Goal: Information Seeking & Learning: Learn about a topic

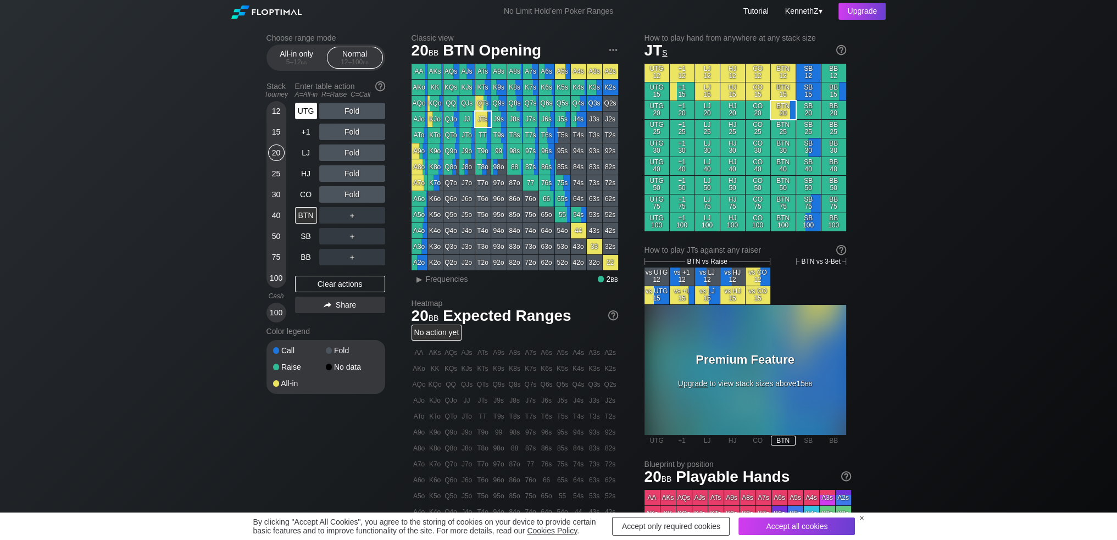
click at [308, 114] on div "UTG" at bounding box center [306, 111] width 22 height 16
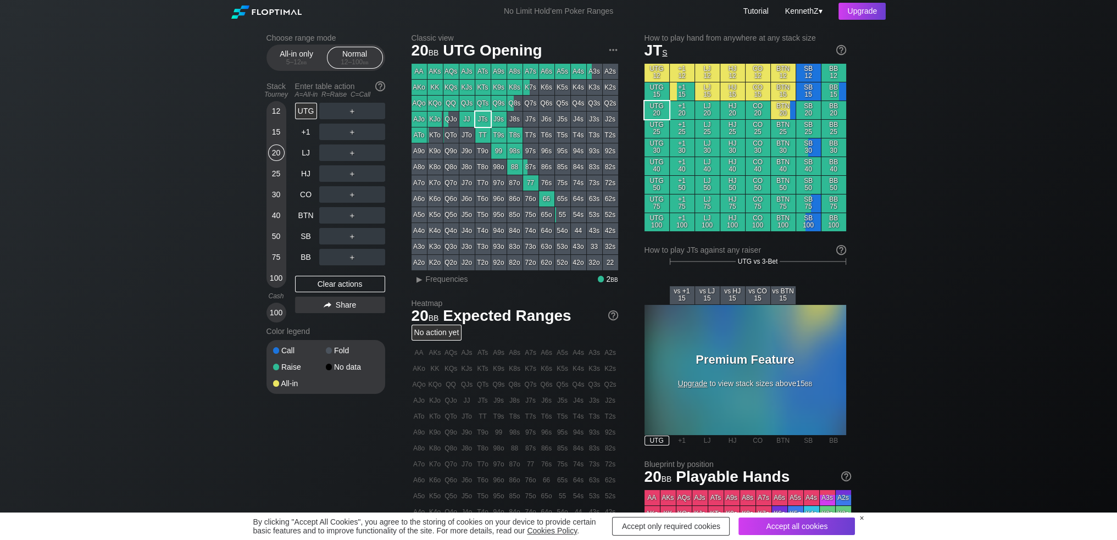
click at [273, 178] on div "25" at bounding box center [276, 173] width 16 height 16
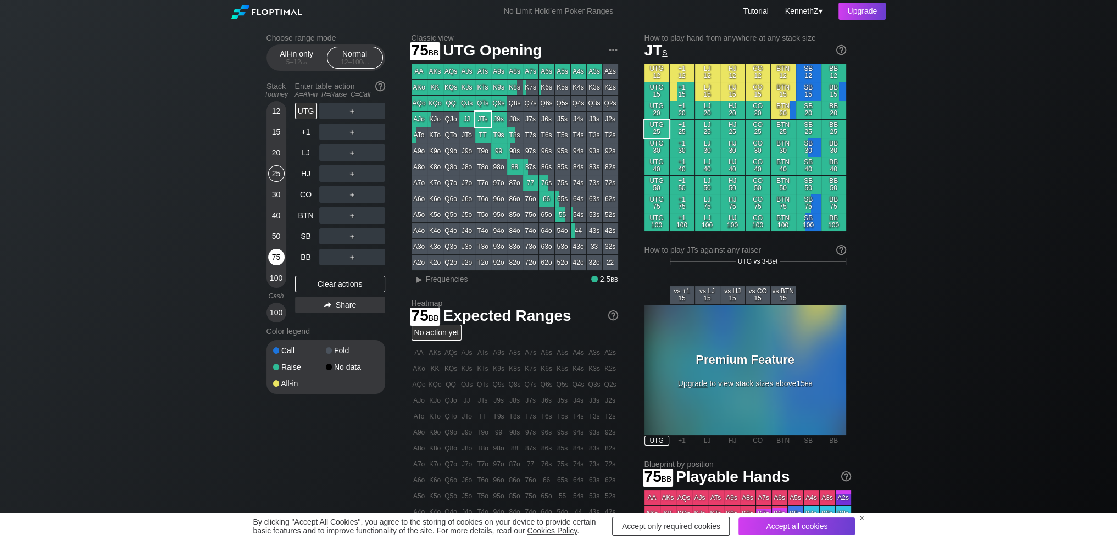
click at [273, 258] on div "75" at bounding box center [276, 257] width 16 height 16
click at [656, 204] on div "UTG 75" at bounding box center [657, 204] width 25 height 18
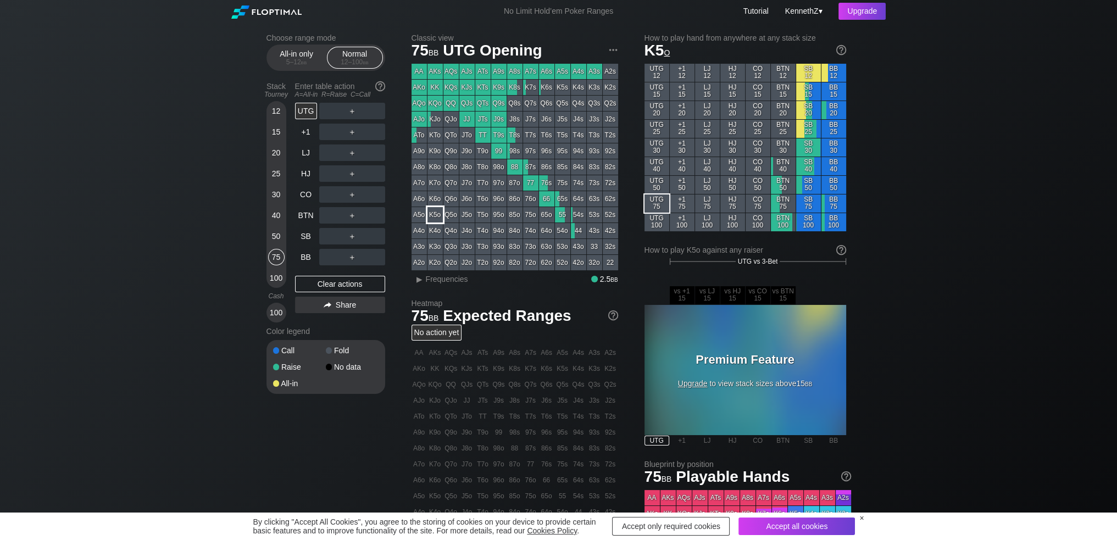
click at [436, 215] on div "K5o" at bounding box center [435, 214] width 15 height 15
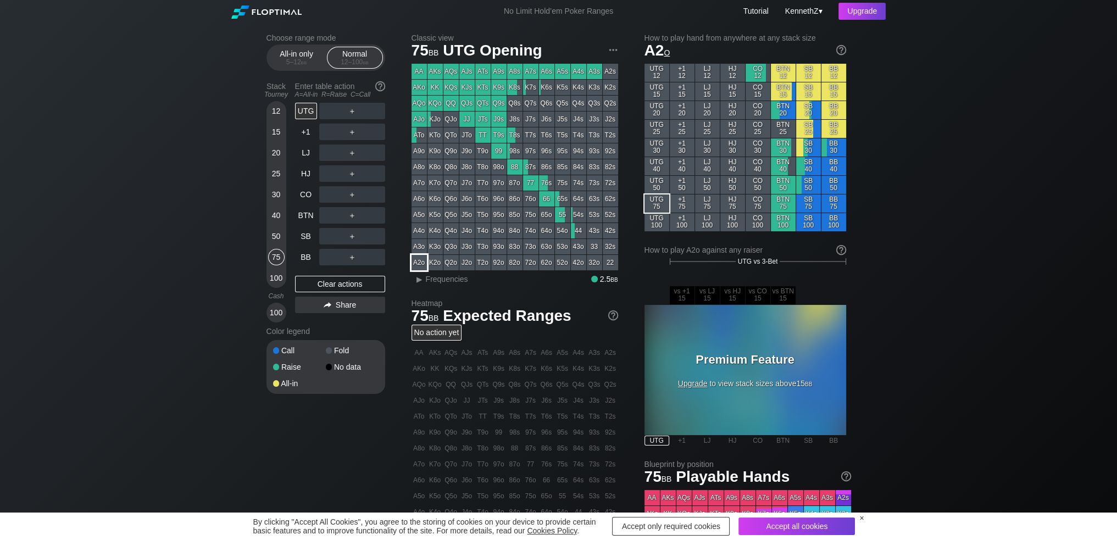
click at [422, 258] on div "A2o" at bounding box center [419, 262] width 15 height 15
click at [416, 263] on div "A2o" at bounding box center [419, 262] width 15 height 15
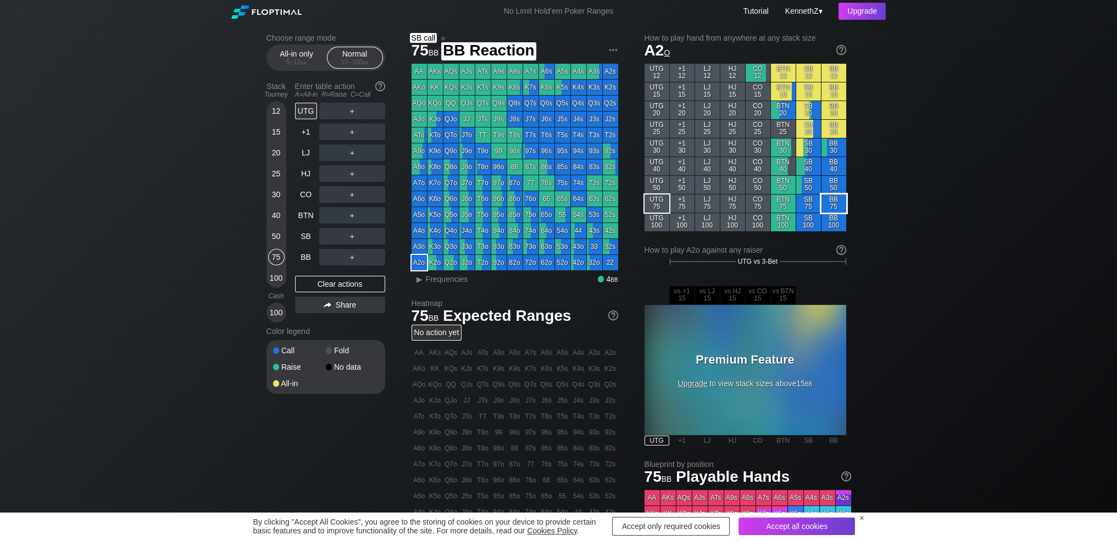
click at [835, 207] on div "BB 75" at bounding box center [834, 204] width 25 height 18
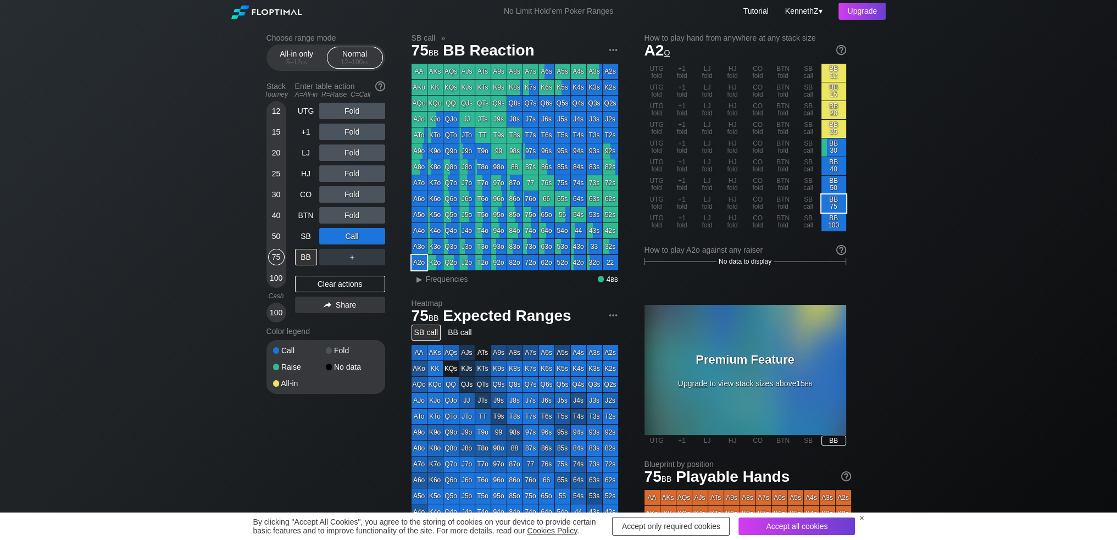
click at [451, 198] on div "Q6o" at bounding box center [451, 198] width 15 height 15
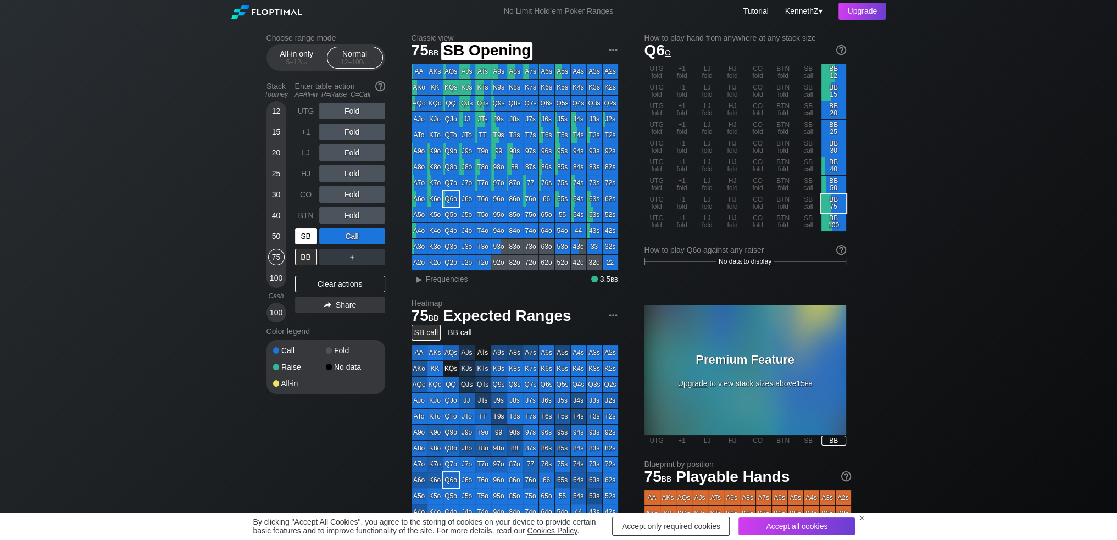
click at [306, 235] on div "SB" at bounding box center [306, 236] width 22 height 16
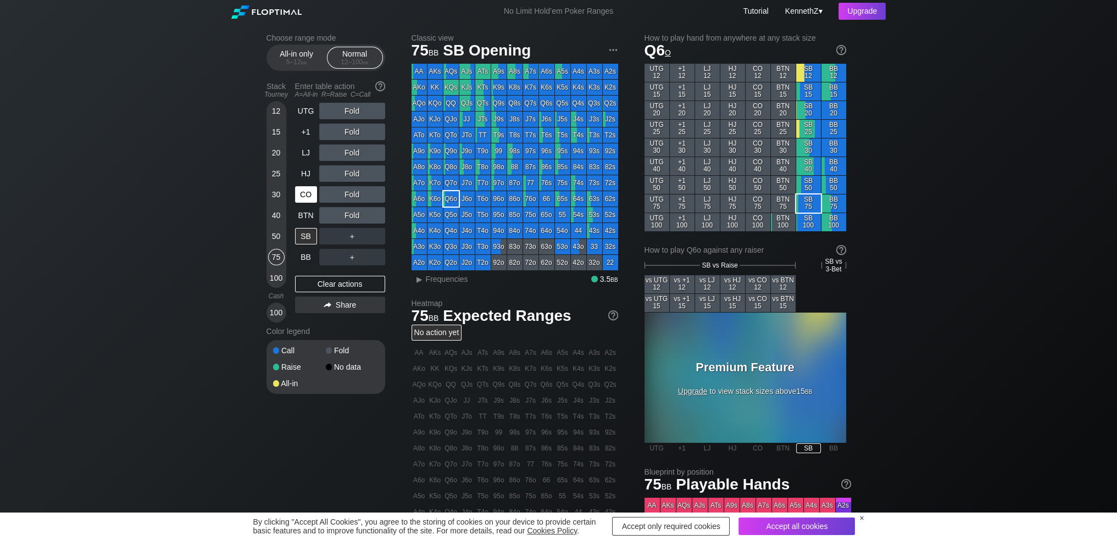
click at [306, 194] on div "CO" at bounding box center [306, 194] width 22 height 16
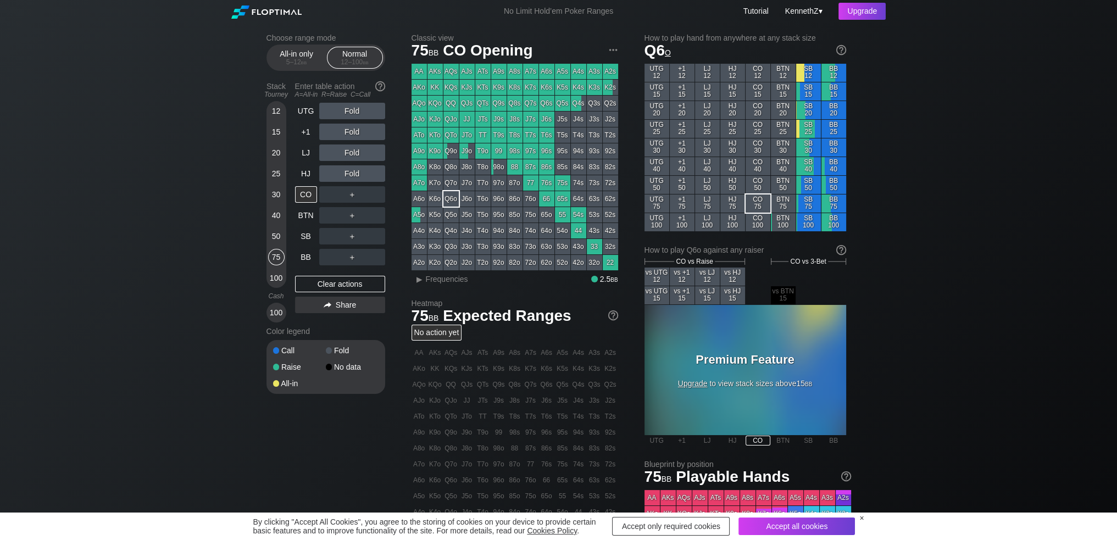
click at [435, 153] on div "K9o" at bounding box center [435, 150] width 15 height 15
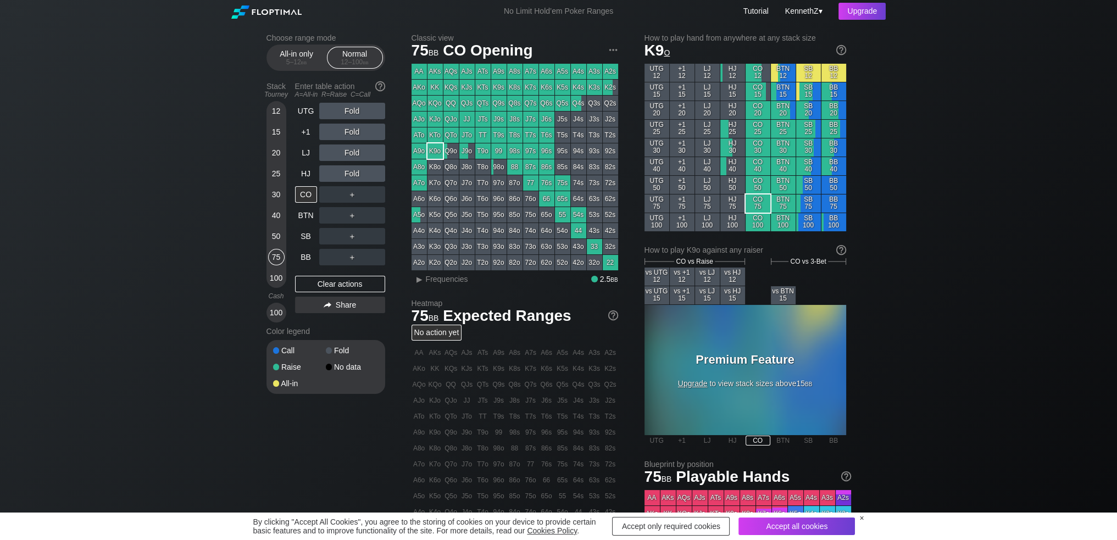
click at [421, 69] on div "AA" at bounding box center [419, 71] width 15 height 15
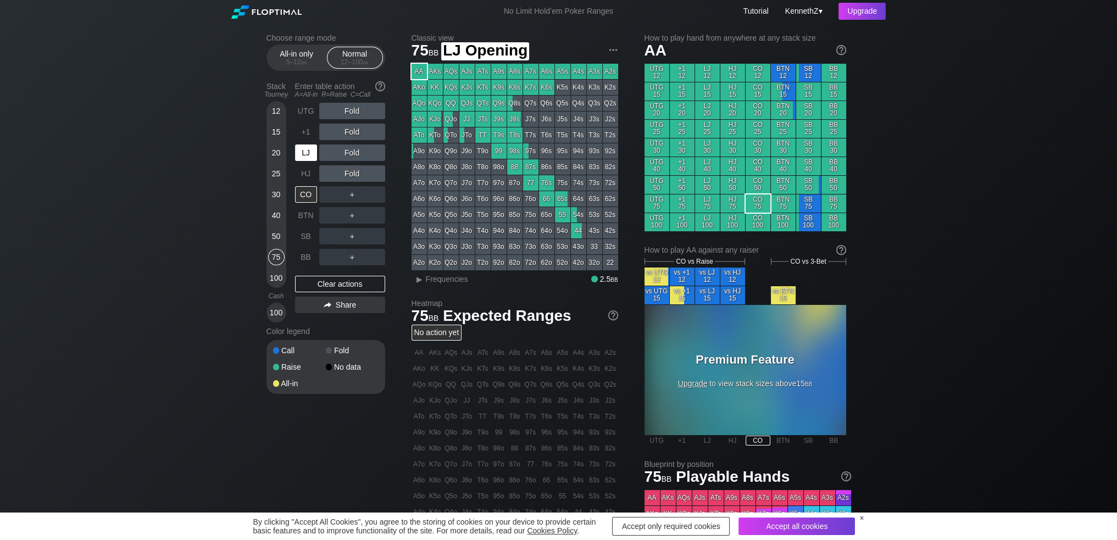
click at [308, 153] on div "LJ" at bounding box center [306, 153] width 22 height 16
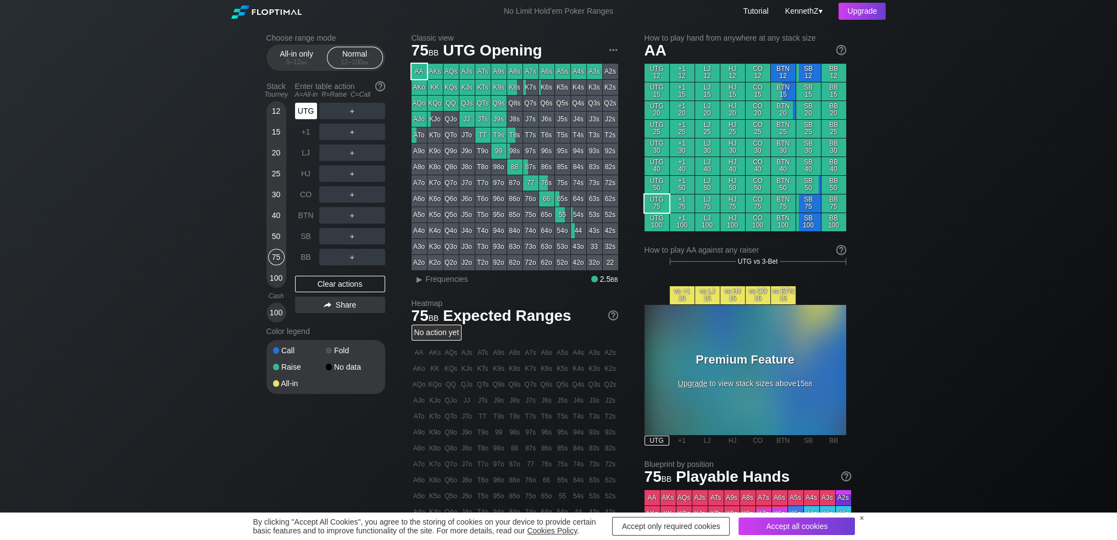
click at [299, 114] on div "UTG" at bounding box center [306, 111] width 22 height 16
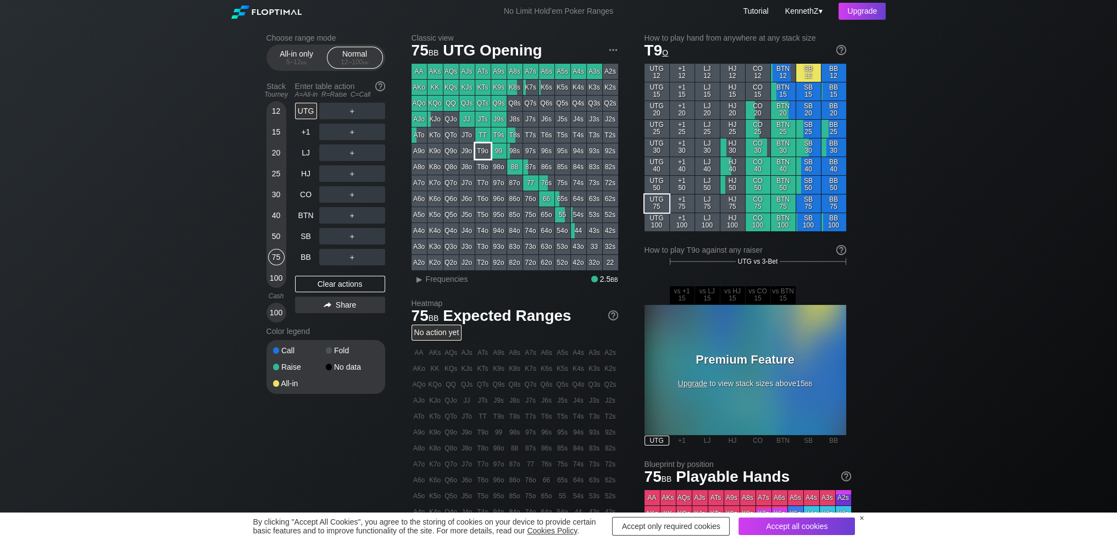
click at [484, 154] on div "T9o" at bounding box center [482, 150] width 15 height 15
click at [303, 157] on div "LJ" at bounding box center [306, 153] width 22 height 16
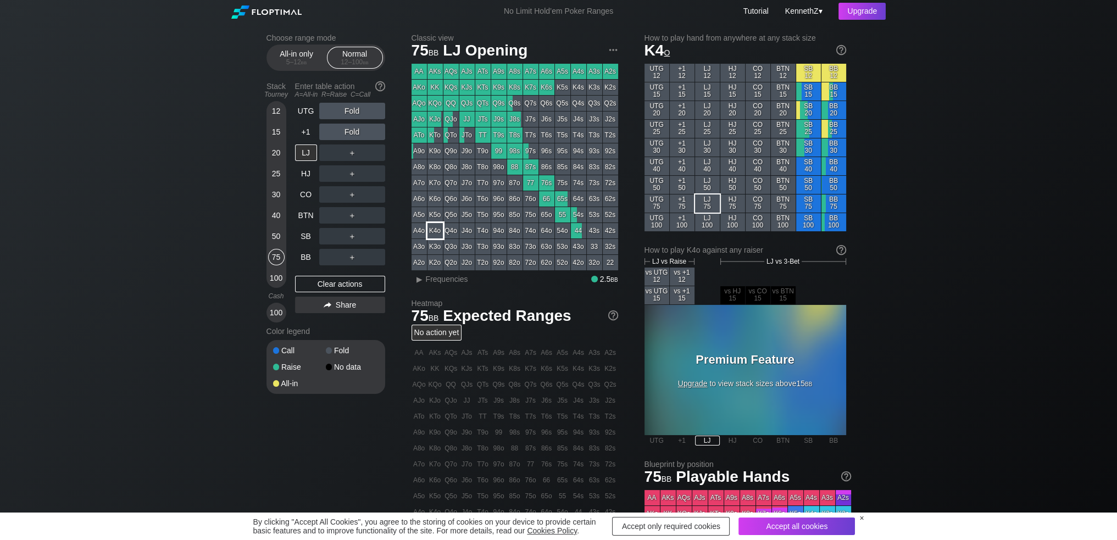
click at [434, 232] on div "K4o" at bounding box center [435, 230] width 15 height 15
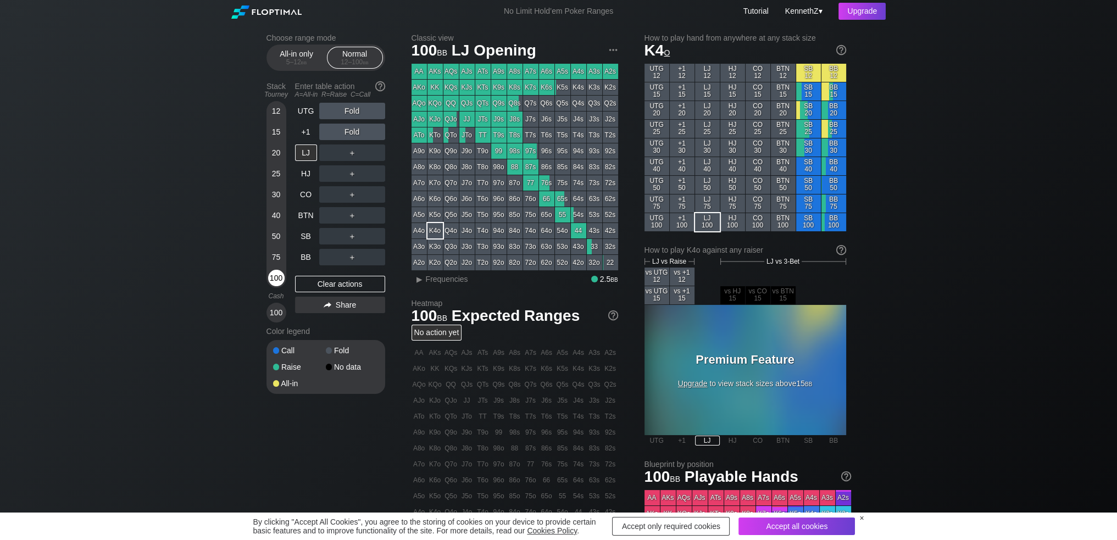
click at [273, 278] on div "100" at bounding box center [276, 278] width 16 height 16
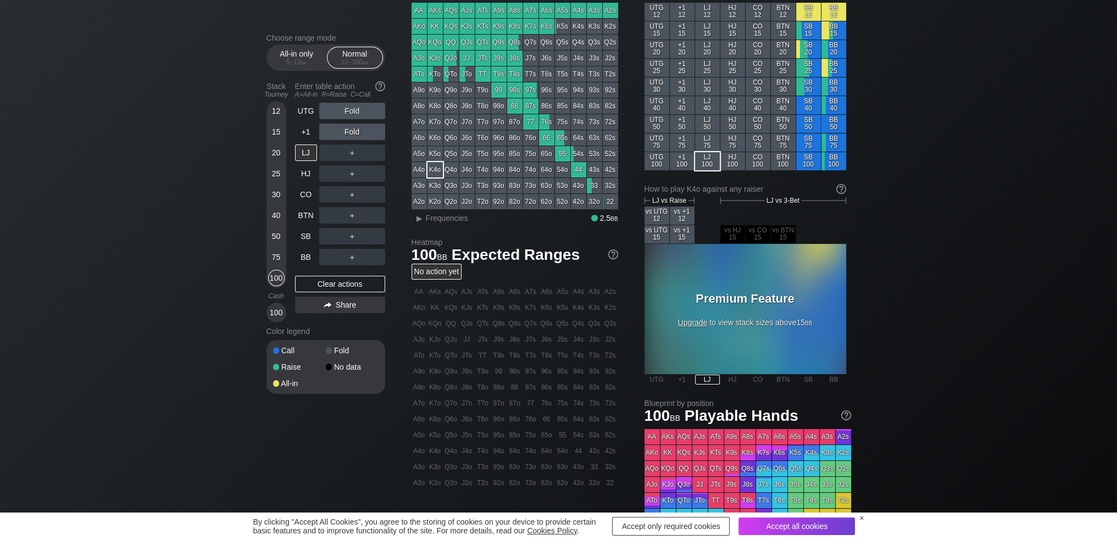
scroll to position [55, 0]
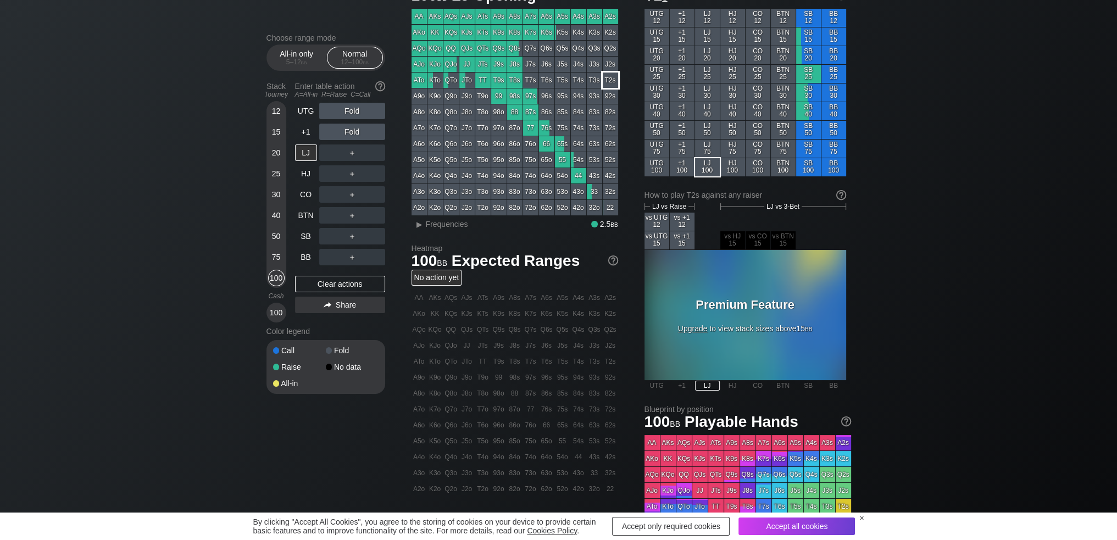
click at [609, 79] on div "T2s" at bounding box center [610, 80] width 15 height 15
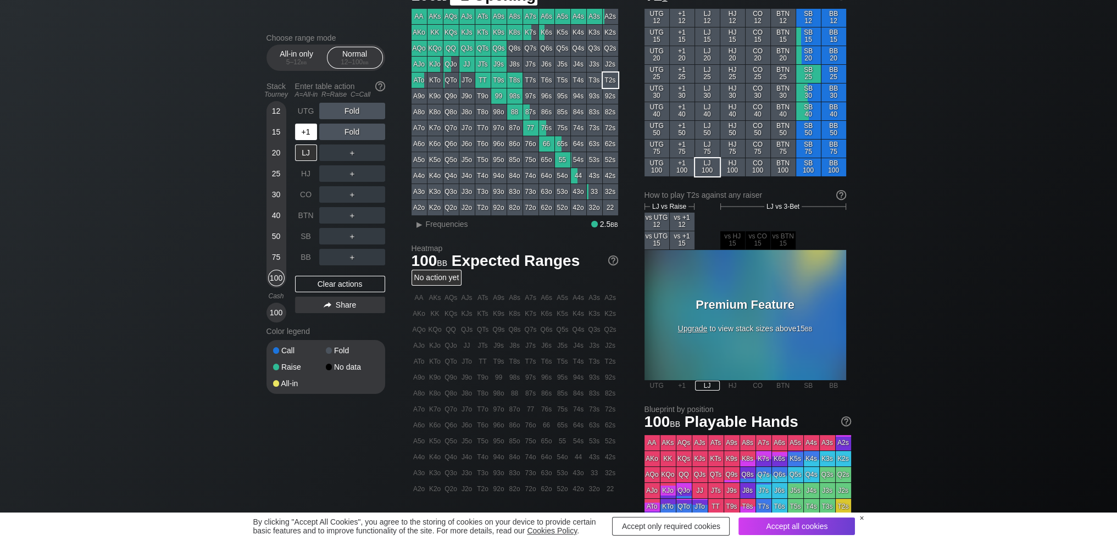
click at [306, 136] on div "+1" at bounding box center [306, 132] width 22 height 16
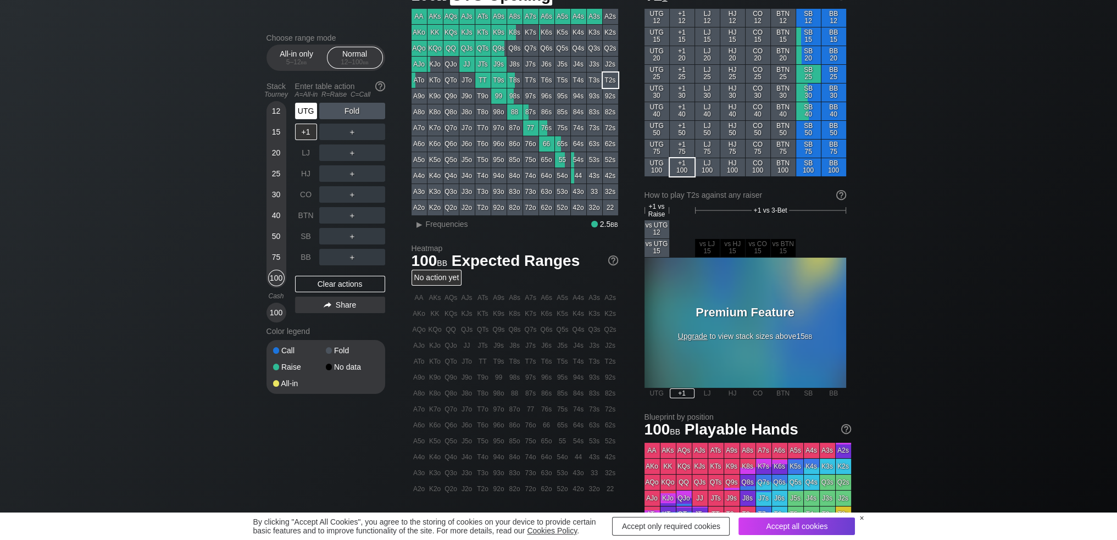
click at [305, 110] on div "UTG" at bounding box center [306, 111] width 22 height 16
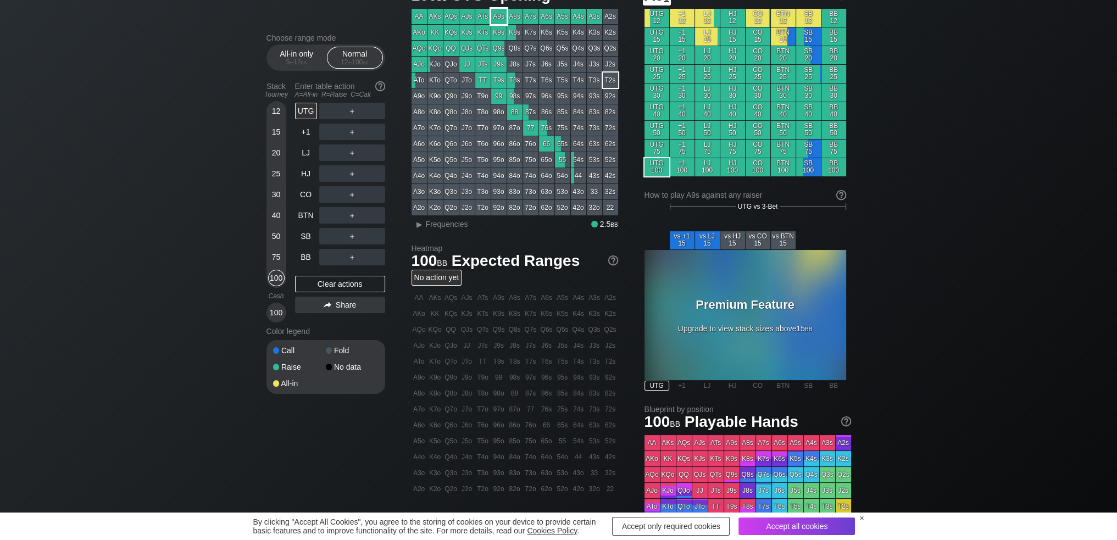
click at [497, 17] on div "A9s" at bounding box center [498, 16] width 15 height 15
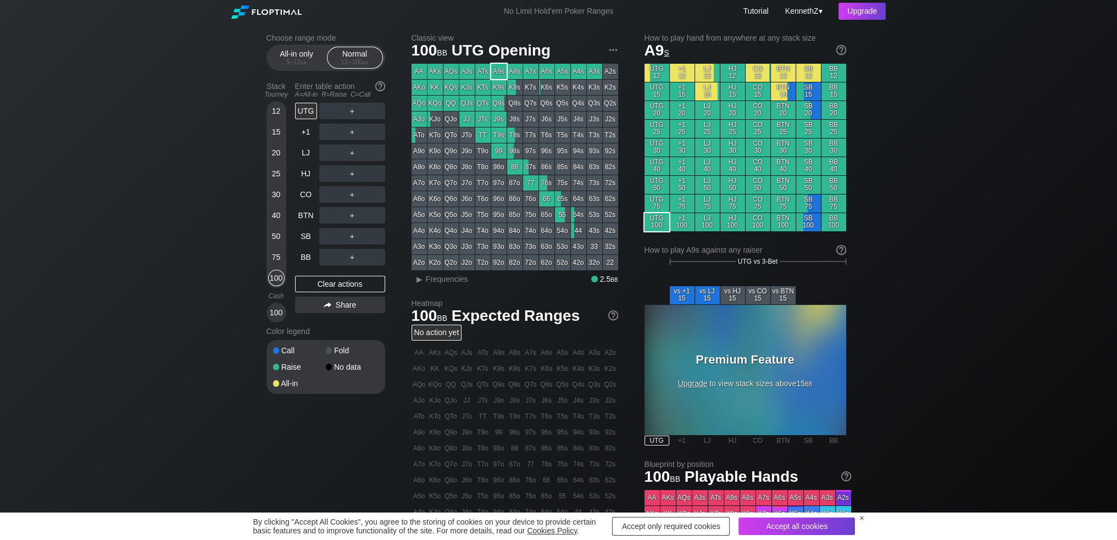
click at [276, 298] on div "Cash" at bounding box center [276, 296] width 29 height 8
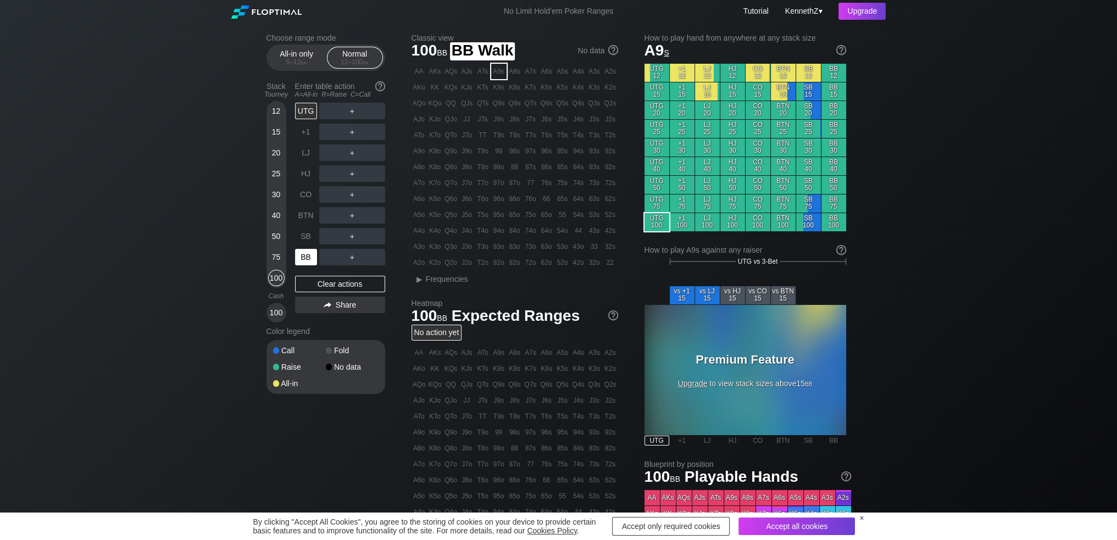
click at [306, 260] on div "BB" at bounding box center [306, 257] width 22 height 16
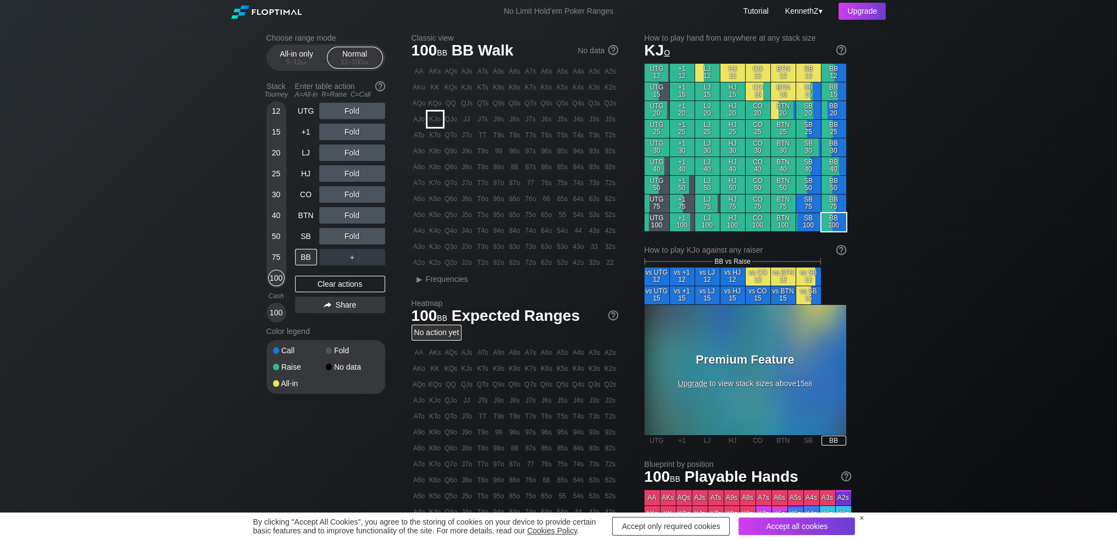
click at [435, 120] on div "KJo" at bounding box center [435, 119] width 15 height 15
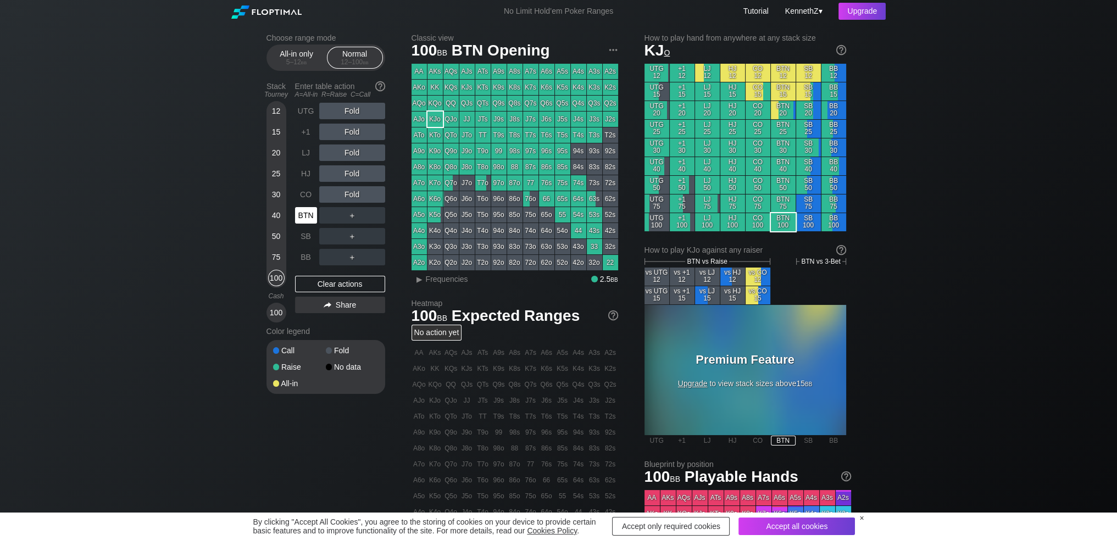
click at [301, 215] on div "BTN" at bounding box center [306, 215] width 22 height 16
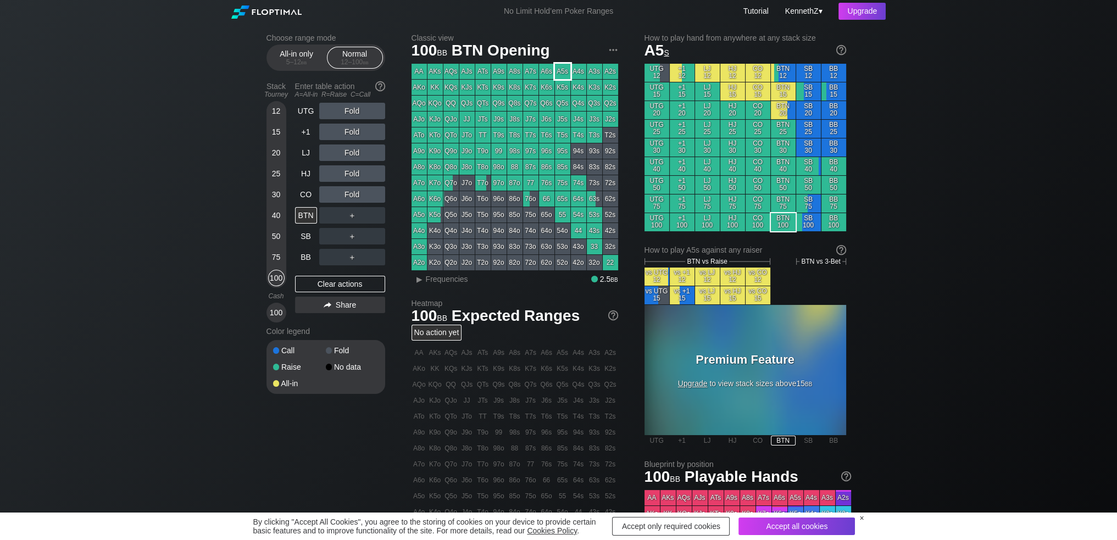
click at [563, 74] on div "A5s" at bounding box center [562, 71] width 15 height 15
click at [273, 94] on div "Tourney" at bounding box center [276, 95] width 29 height 8
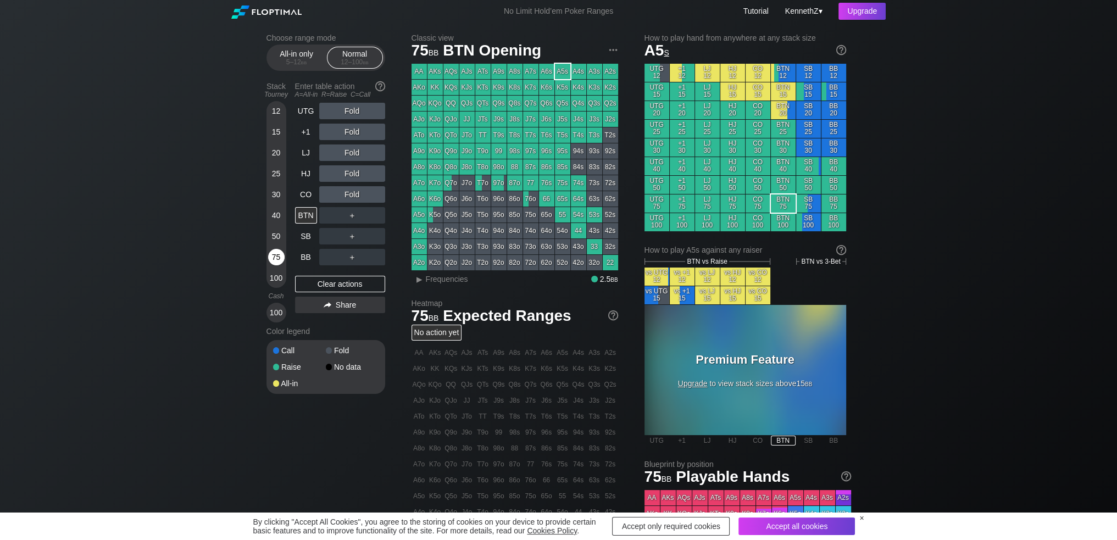
click at [271, 257] on div "75" at bounding box center [276, 257] width 16 height 16
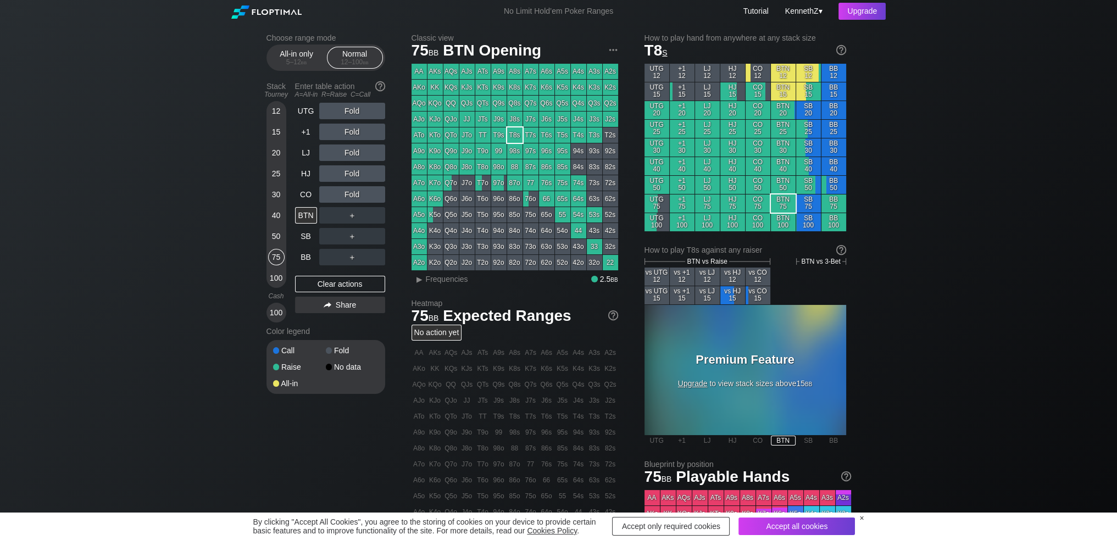
click at [517, 136] on div "T8s" at bounding box center [514, 135] width 15 height 15
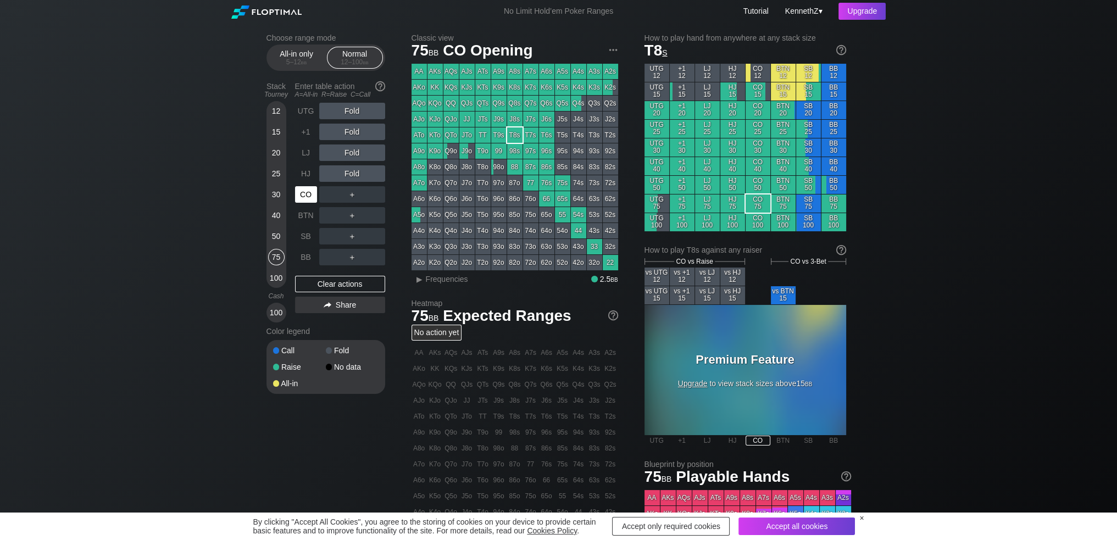
click at [305, 200] on div "CO" at bounding box center [306, 194] width 22 height 16
drag, startPoint x: 879, startPoint y: 21, endPoint x: 874, endPoint y: 14, distance: 9.0
click at [879, 21] on div "No Limit Hold’em Poker Ranges Tutorial KennethZ ▾ Upgrade" at bounding box center [559, 11] width 672 height 23
click at [874, 14] on div "Upgrade" at bounding box center [862, 11] width 47 height 17
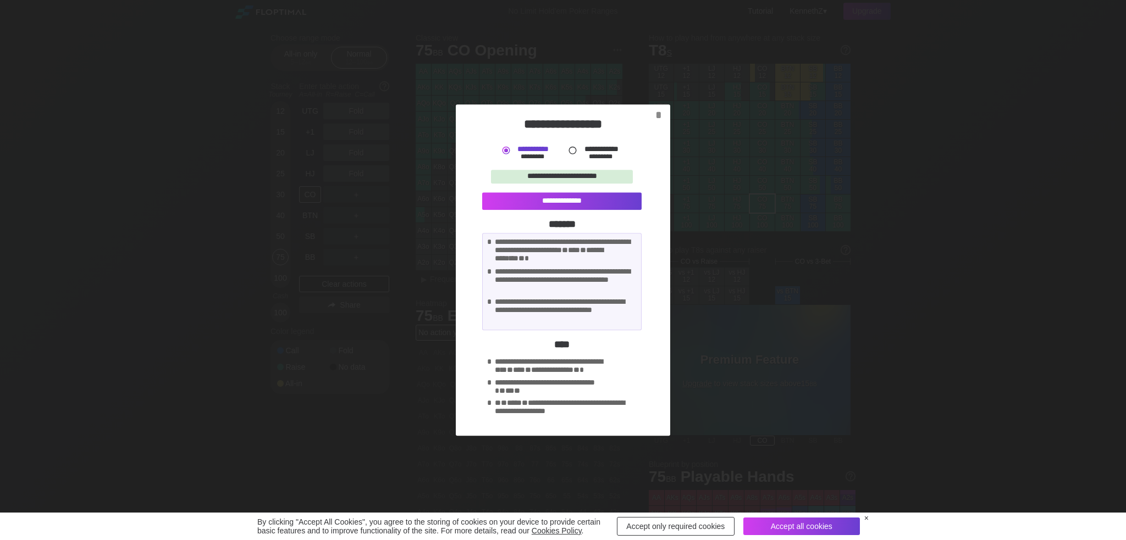
click at [589, 151] on label "**********" at bounding box center [600, 149] width 35 height 8
click at [535, 149] on label "**********" at bounding box center [532, 149] width 32 height 8
click at [600, 153] on div "*********" at bounding box center [600, 157] width 45 height 8
click at [558, 457] on div at bounding box center [563, 270] width 1126 height 540
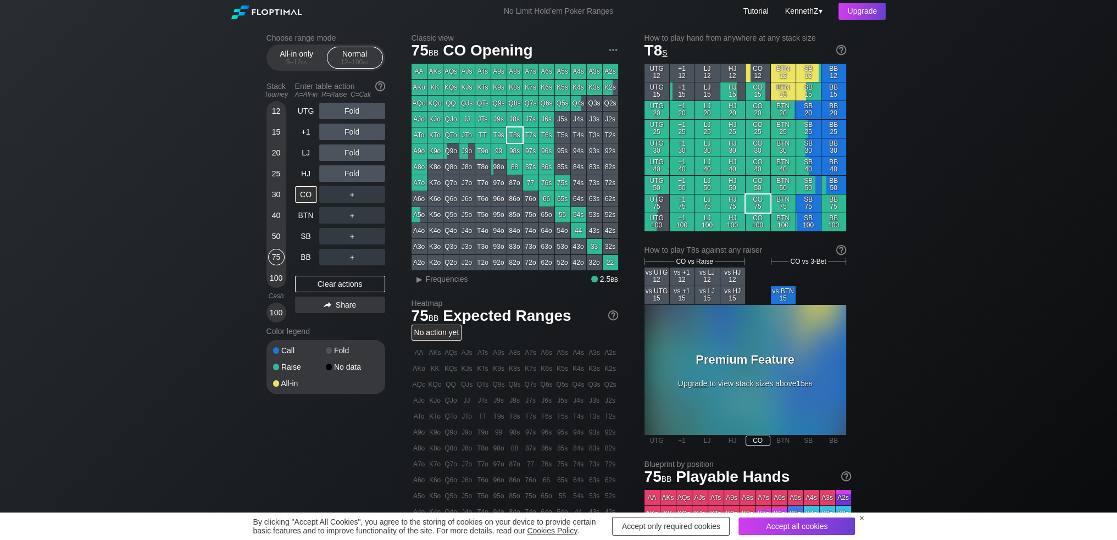
click at [418, 169] on div "A8o" at bounding box center [419, 166] width 15 height 15
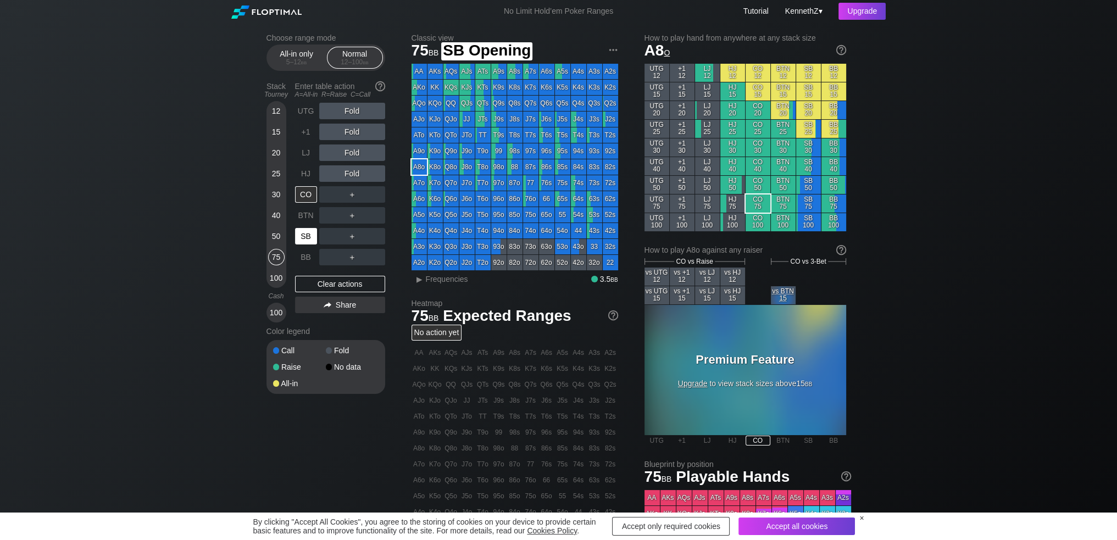
click at [306, 241] on div "SB" at bounding box center [306, 236] width 22 height 16
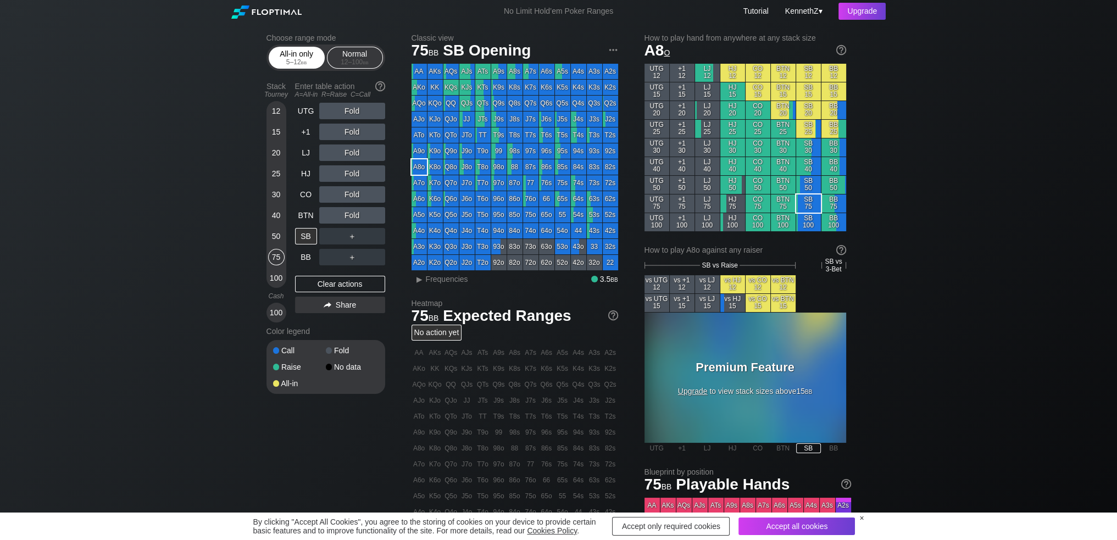
click at [292, 54] on div "All-in only 5 – 12 bb" at bounding box center [297, 57] width 51 height 21
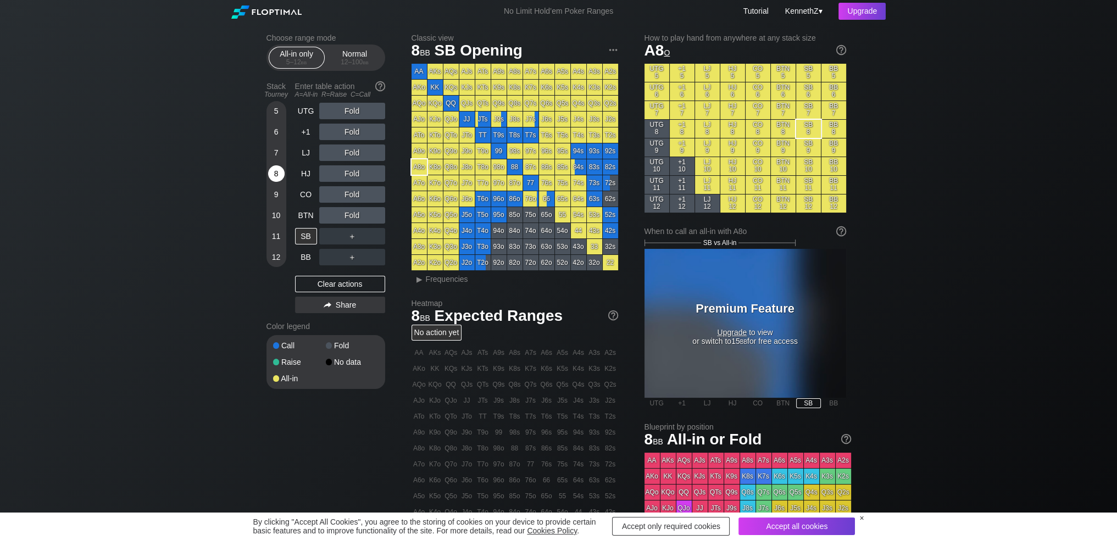
click at [276, 170] on div "8" at bounding box center [276, 173] width 16 height 16
click at [279, 258] on div "12" at bounding box center [276, 257] width 16 height 16
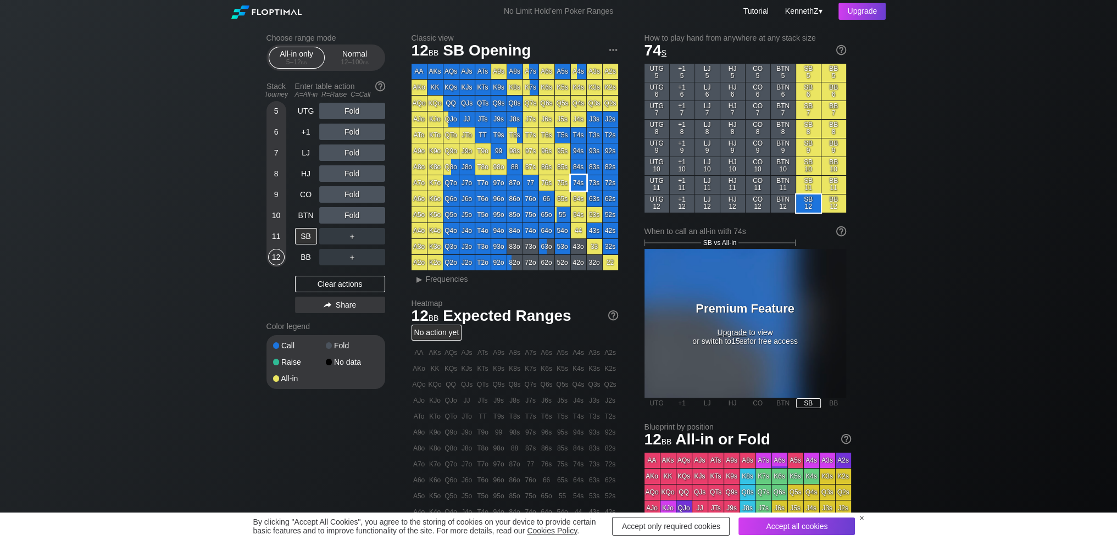
click at [578, 186] on div "74s" at bounding box center [578, 182] width 15 height 15
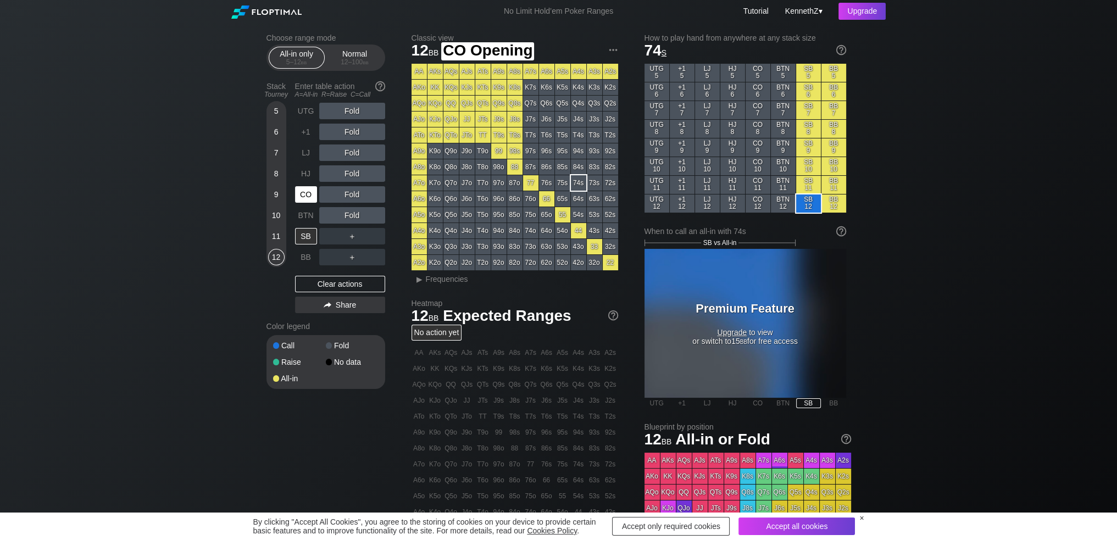
click at [303, 198] on div "CO" at bounding box center [306, 194] width 22 height 16
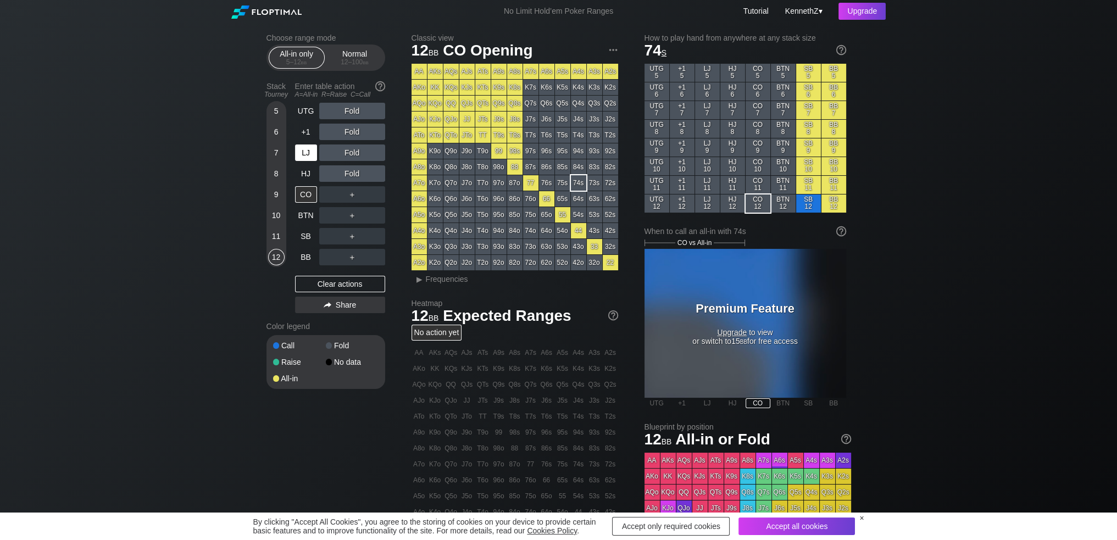
click at [306, 157] on div "LJ" at bounding box center [306, 153] width 22 height 16
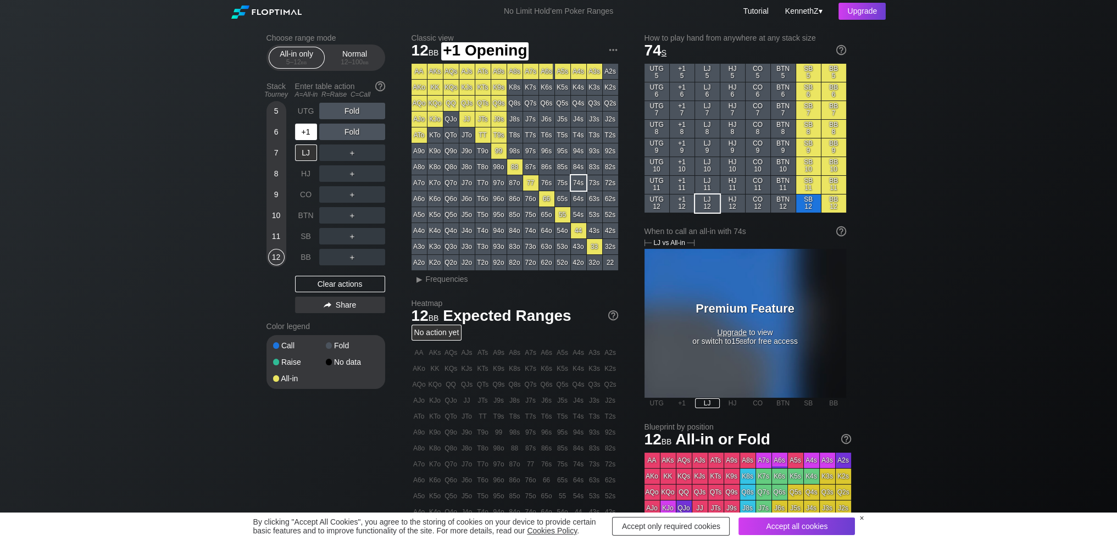
click at [306, 133] on div "+1" at bounding box center [306, 132] width 22 height 16
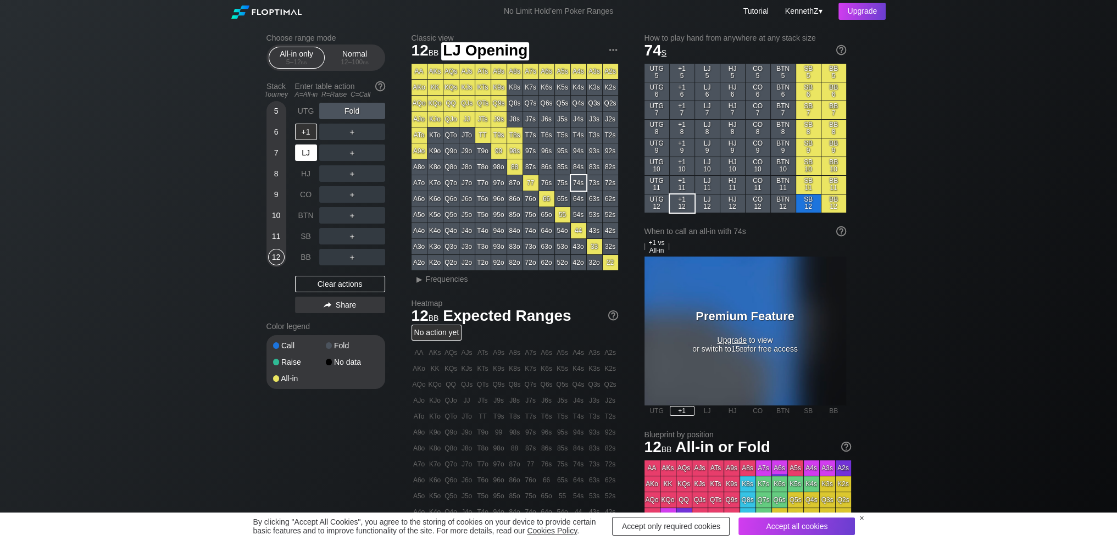
click at [309, 151] on div "LJ" at bounding box center [306, 153] width 22 height 16
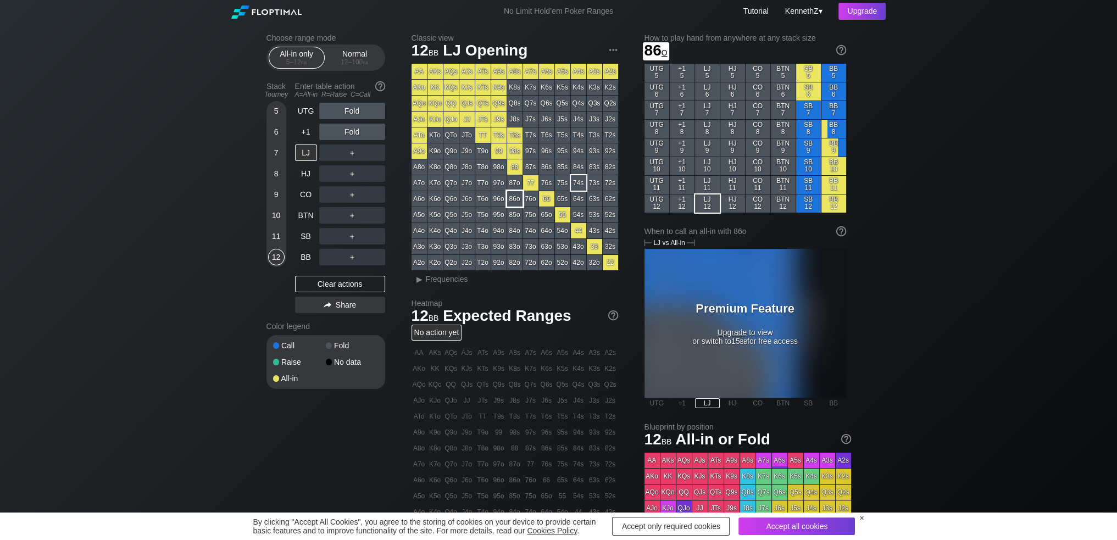
click at [513, 203] on div "86o" at bounding box center [514, 198] width 15 height 15
click at [469, 263] on div "J2o" at bounding box center [467, 262] width 15 height 15
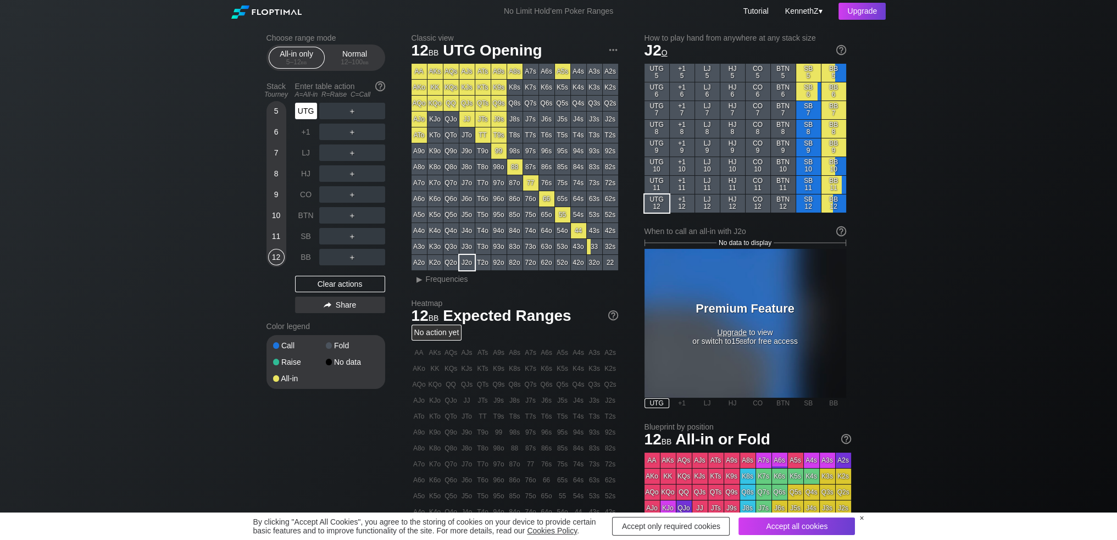
click at [304, 116] on div "UTG" at bounding box center [306, 111] width 22 height 16
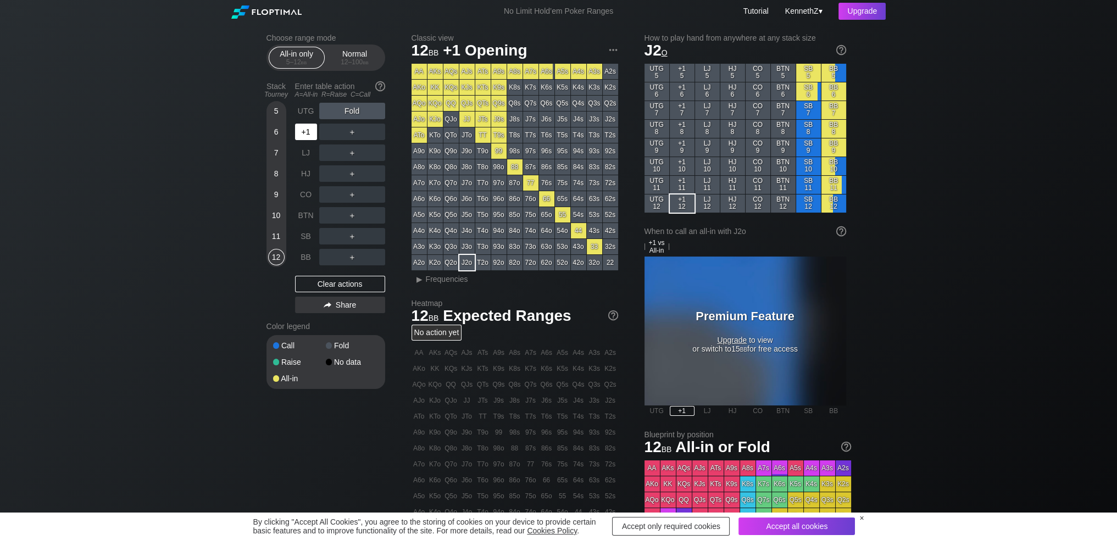
click at [306, 132] on div "+1" at bounding box center [306, 132] width 22 height 16
click at [303, 116] on div "UTG" at bounding box center [306, 111] width 22 height 16
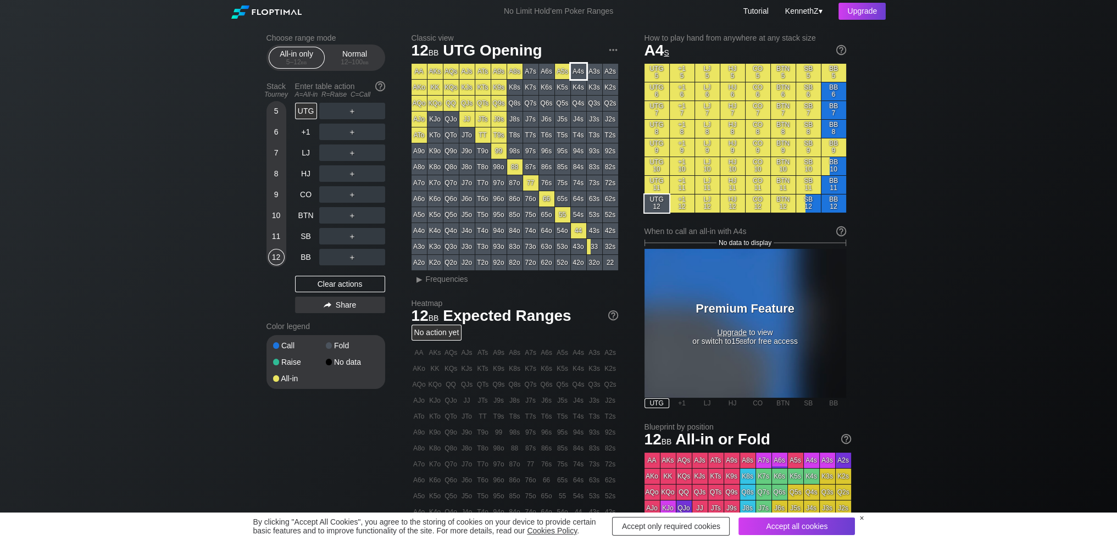
click at [576, 74] on div "A4s" at bounding box center [578, 71] width 15 height 15
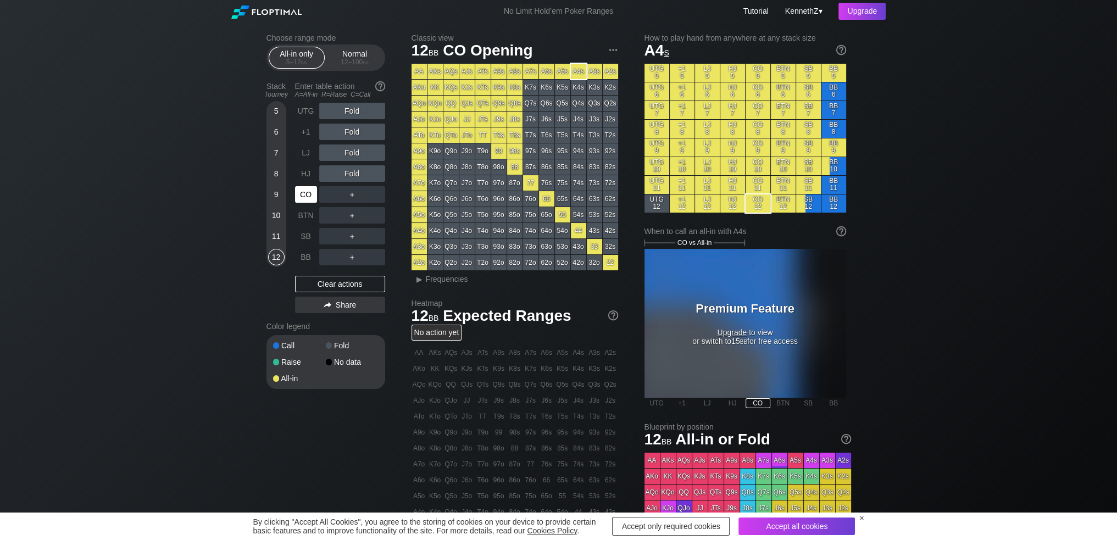
click at [305, 193] on div "CO" at bounding box center [306, 194] width 22 height 16
click at [530, 73] on div "A7s" at bounding box center [530, 71] width 15 height 15
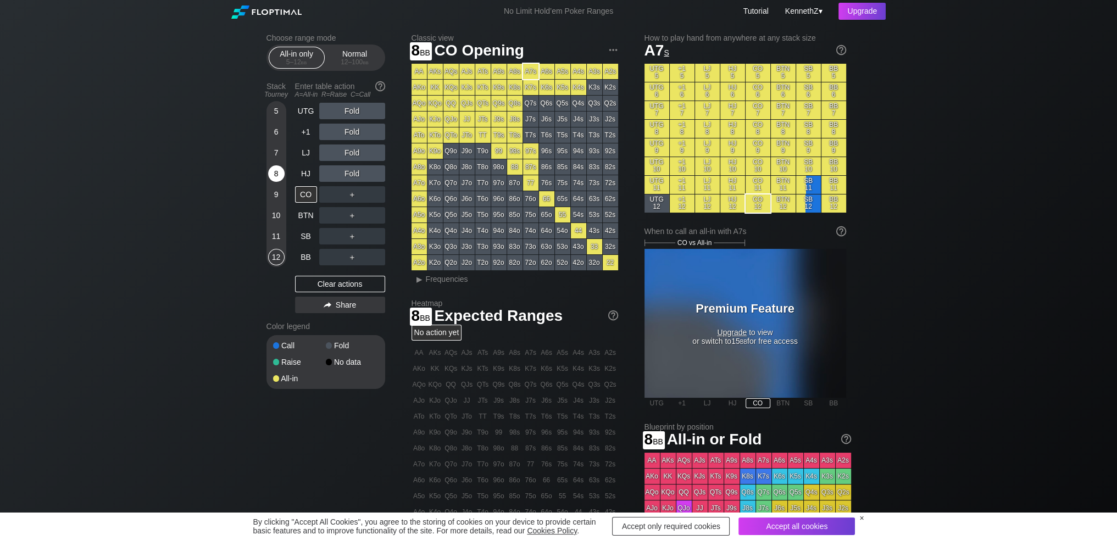
click at [277, 175] on div "8" at bounding box center [276, 173] width 16 height 16
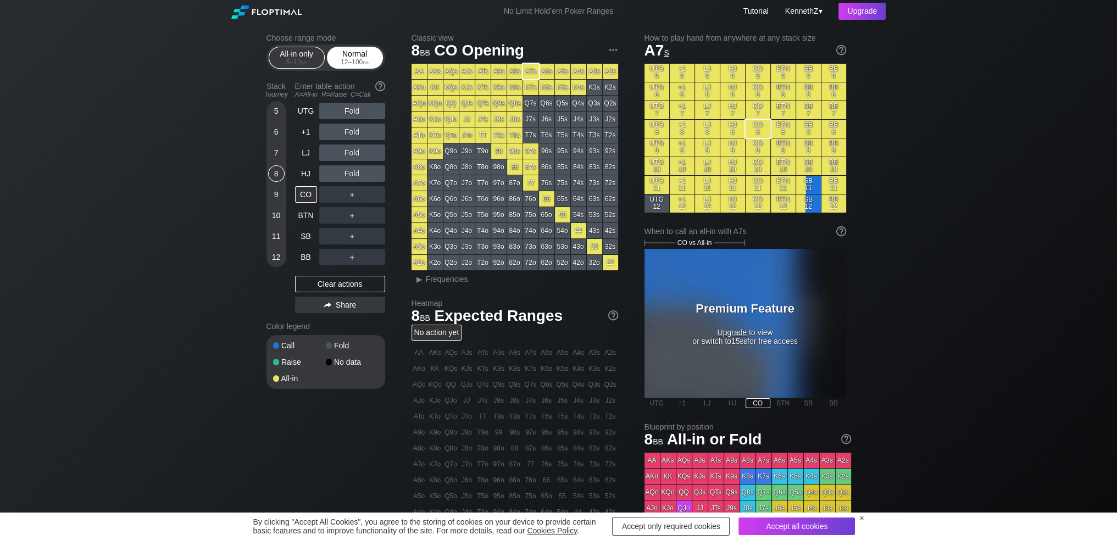
click at [365, 57] on div "Normal 12 – 100 bb" at bounding box center [355, 57] width 51 height 21
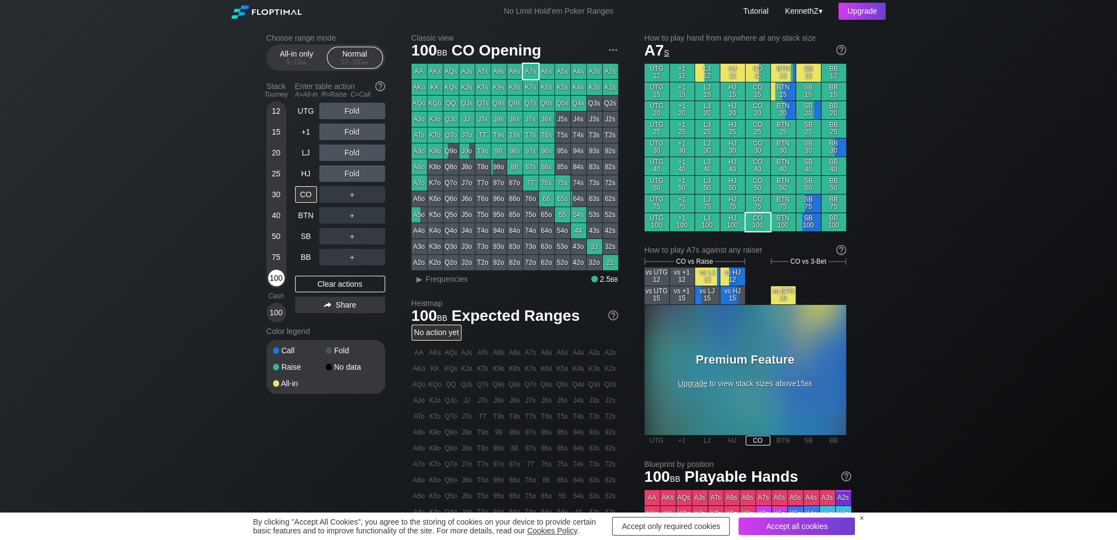
click at [279, 284] on div "100" at bounding box center [276, 278] width 16 height 16
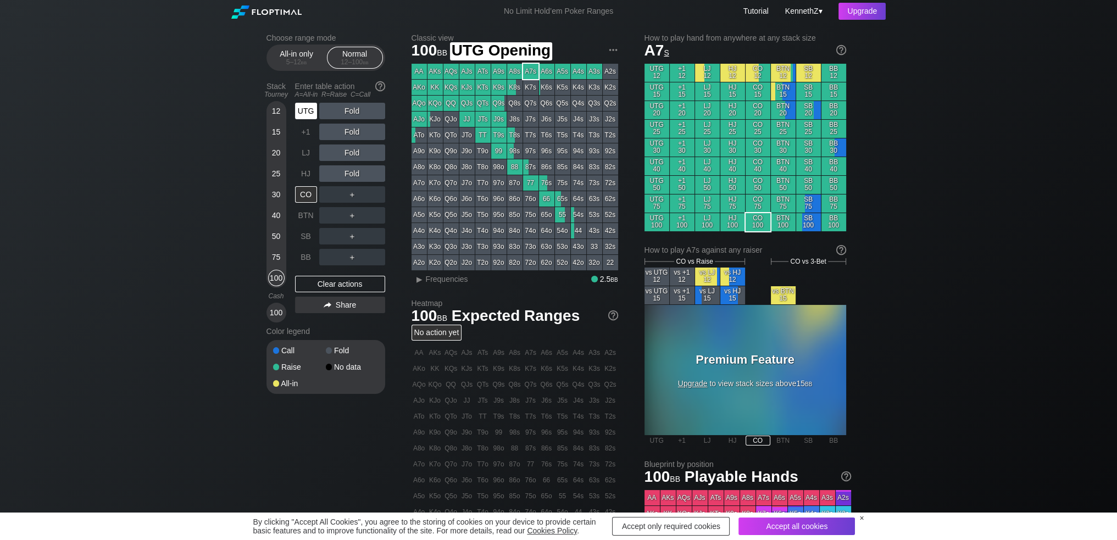
click at [311, 112] on div "UTG" at bounding box center [306, 111] width 22 height 16
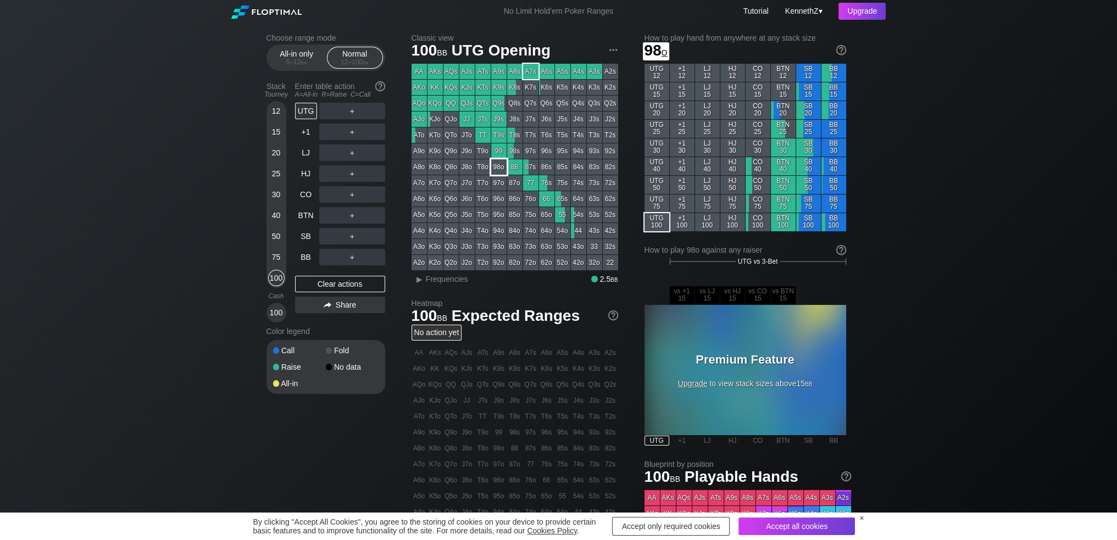
click at [497, 170] on div "98o" at bounding box center [498, 166] width 15 height 15
